Goal: Find specific page/section: Find specific page/section

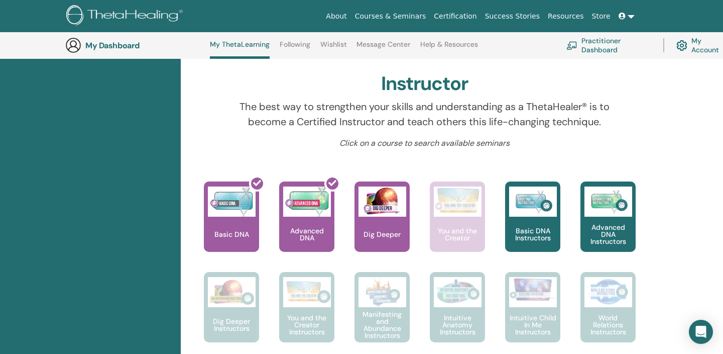
scroll to position [316, 0]
click at [380, 233] on p "Dig Deeper" at bounding box center [382, 233] width 45 height 7
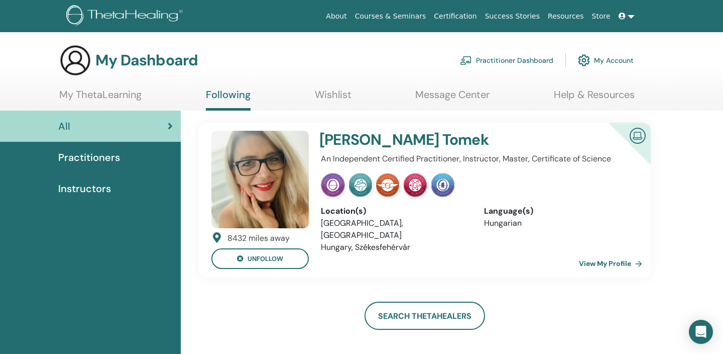
click at [627, 264] on link "View My Profile" at bounding box center [612, 263] width 67 height 20
